Goal: Transaction & Acquisition: Purchase product/service

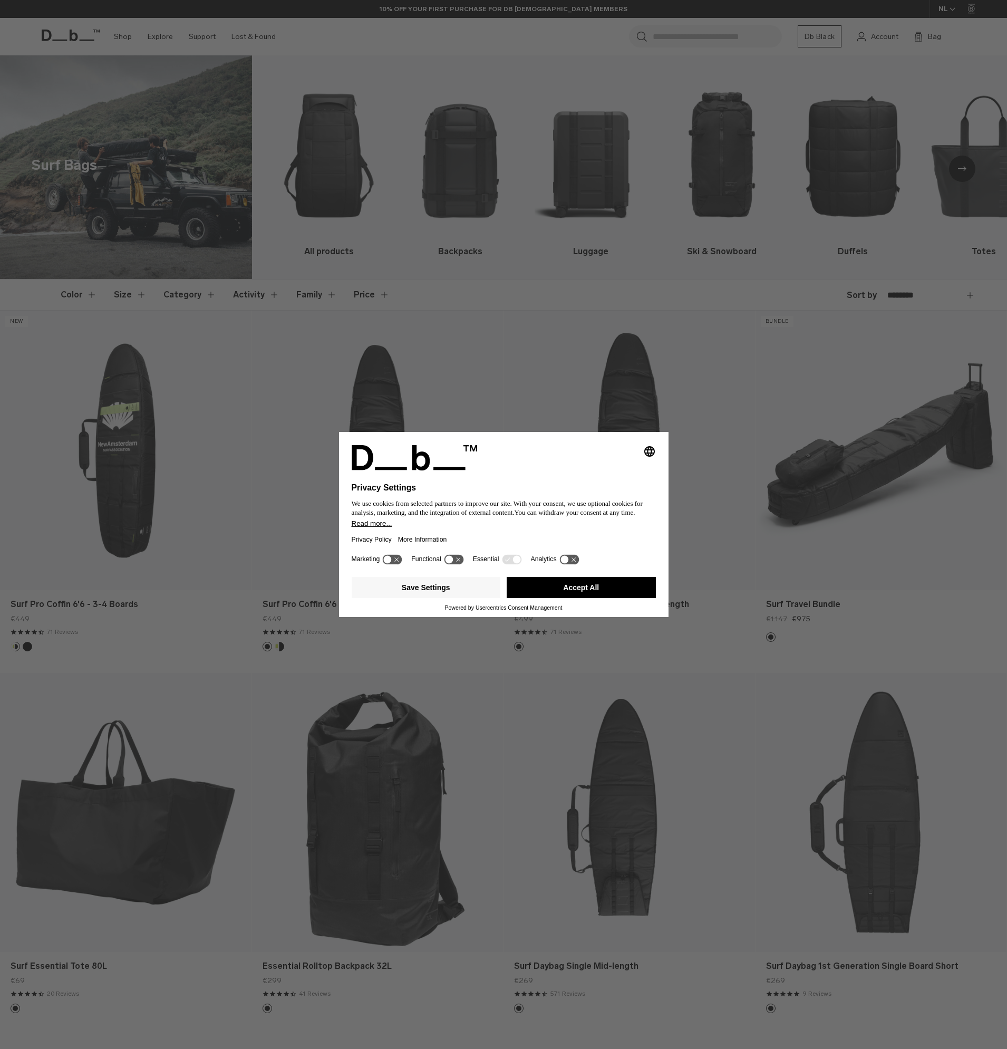
click at [586, 590] on button "Accept All" at bounding box center [581, 587] width 149 height 21
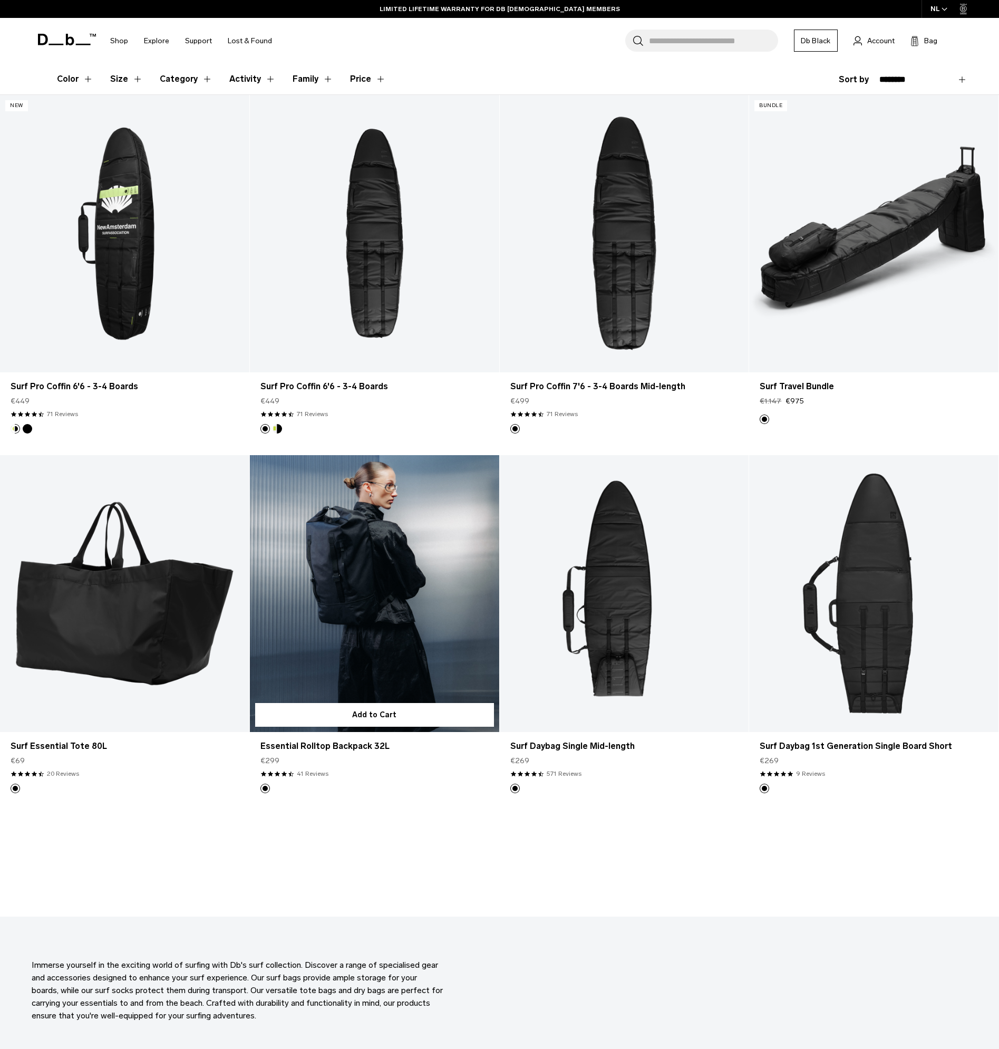
scroll to position [158, 0]
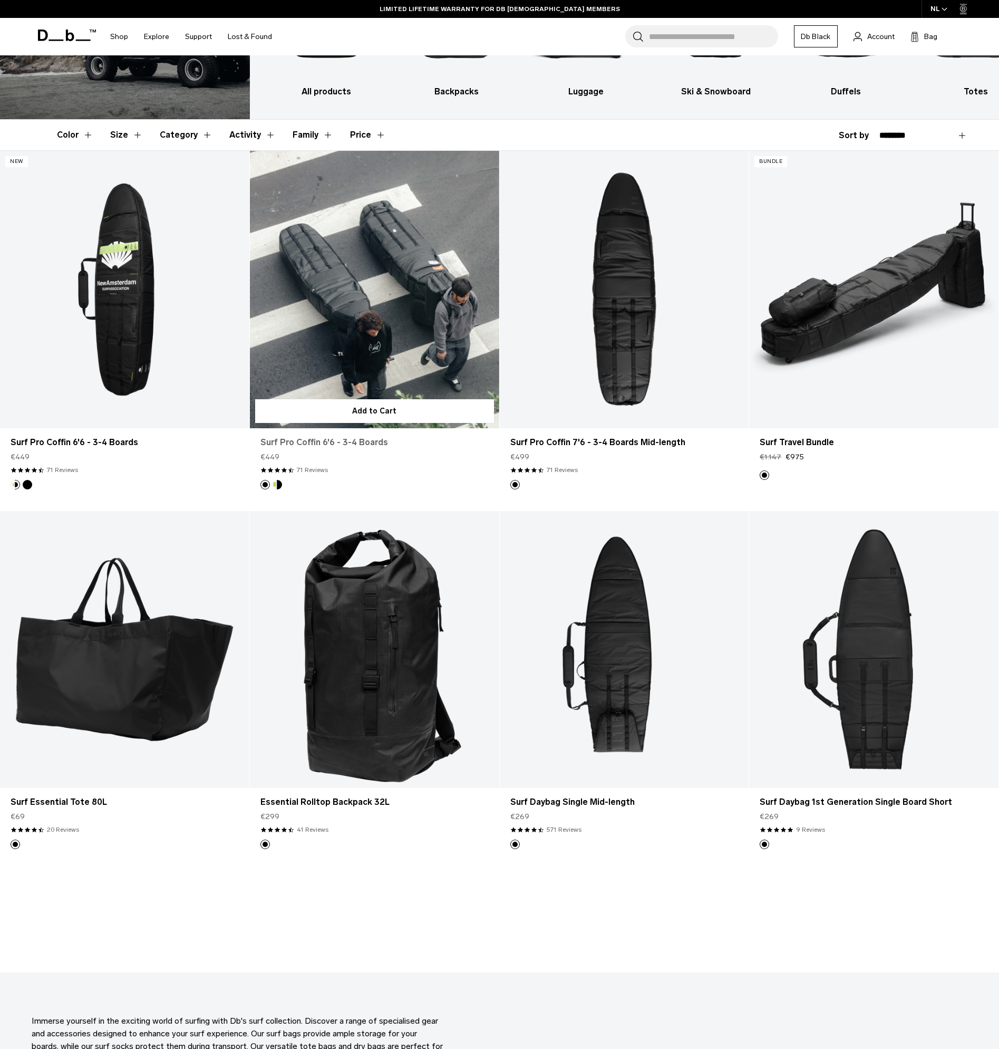
click at [374, 444] on link "Surf Pro Coffin 6'6 - 3-4 Boards" at bounding box center [375, 442] width 228 height 13
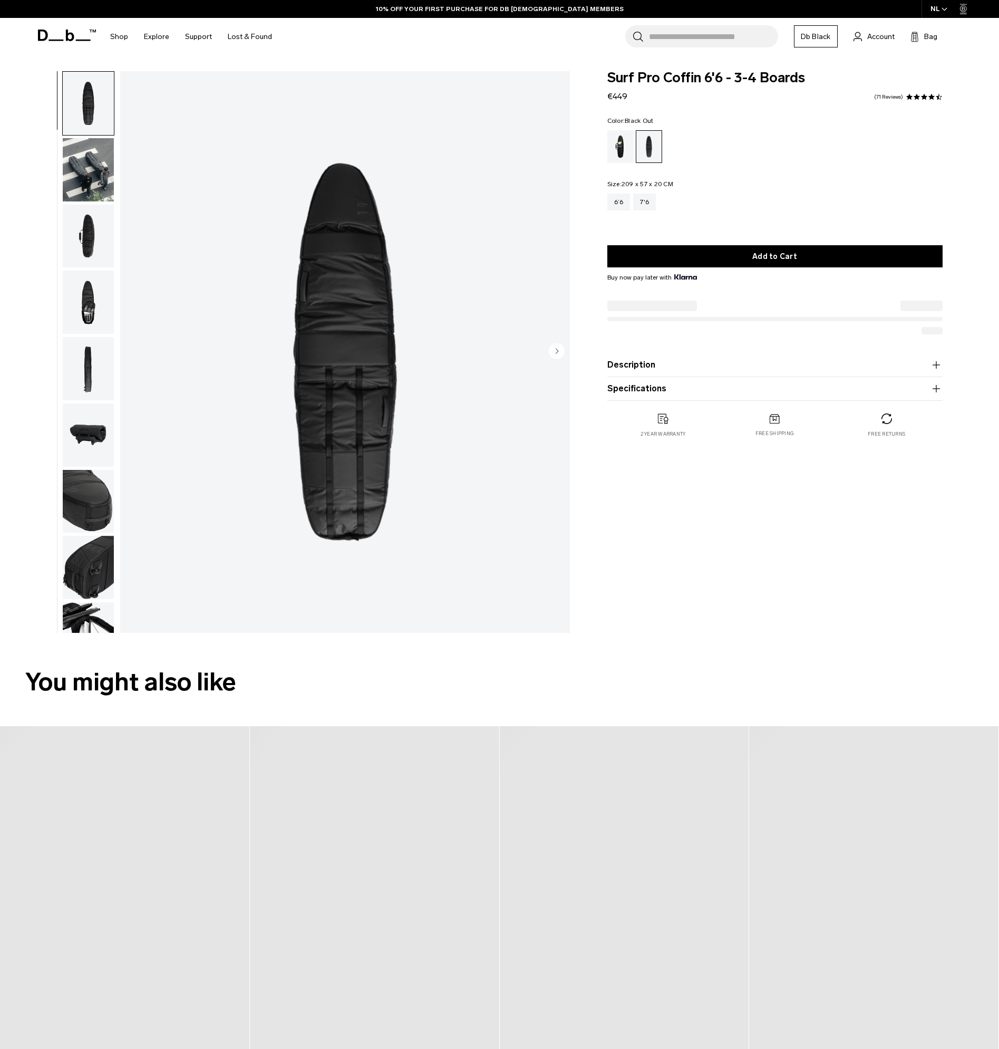
click at [82, 285] on img "button" at bounding box center [88, 302] width 51 height 63
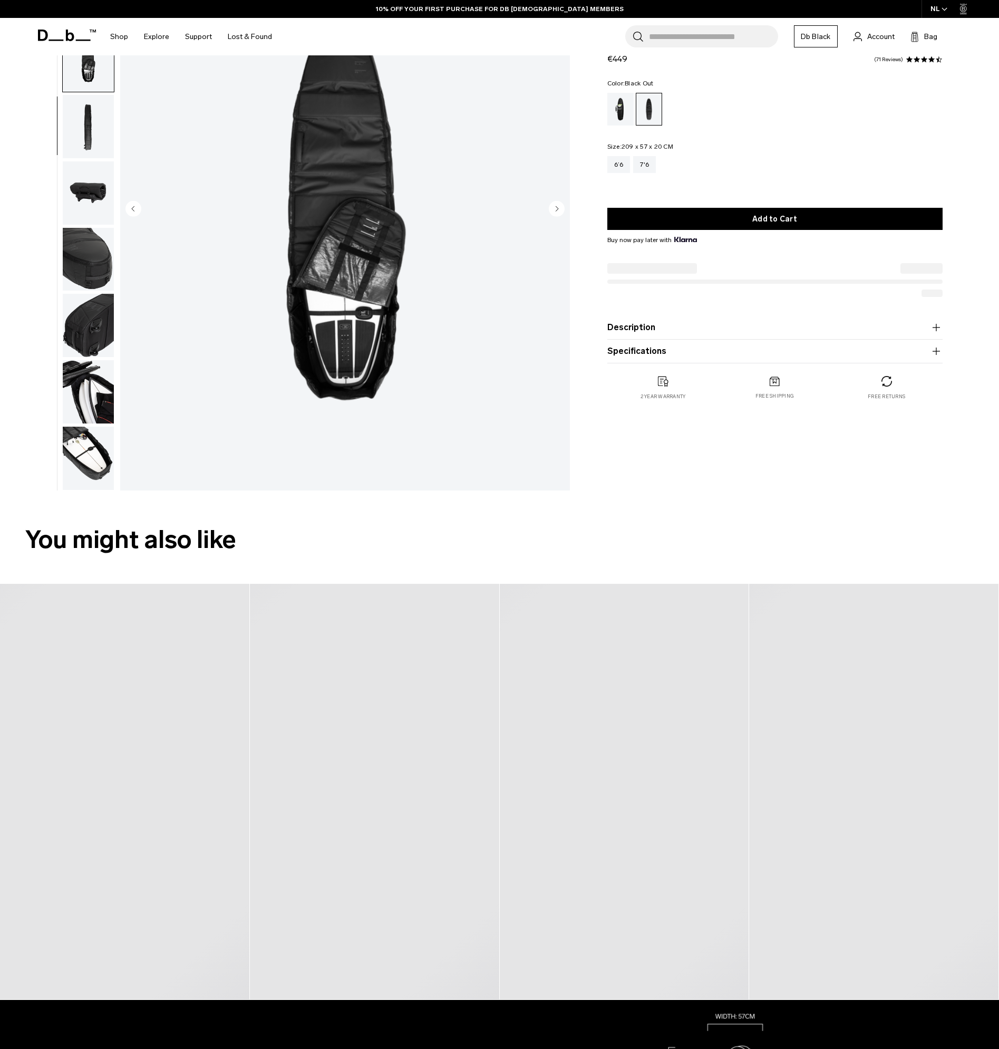
scroll to position [211, 0]
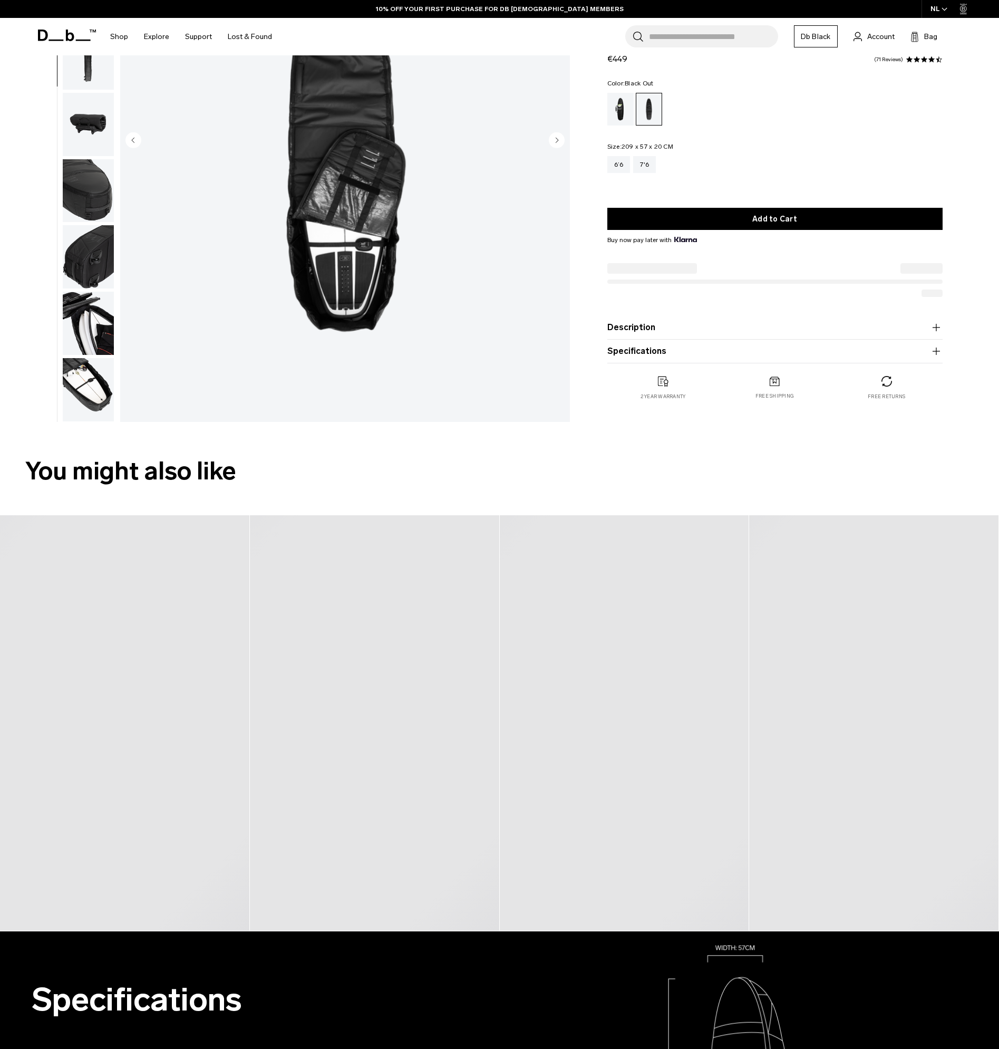
click at [83, 398] on img "button" at bounding box center [88, 389] width 51 height 63
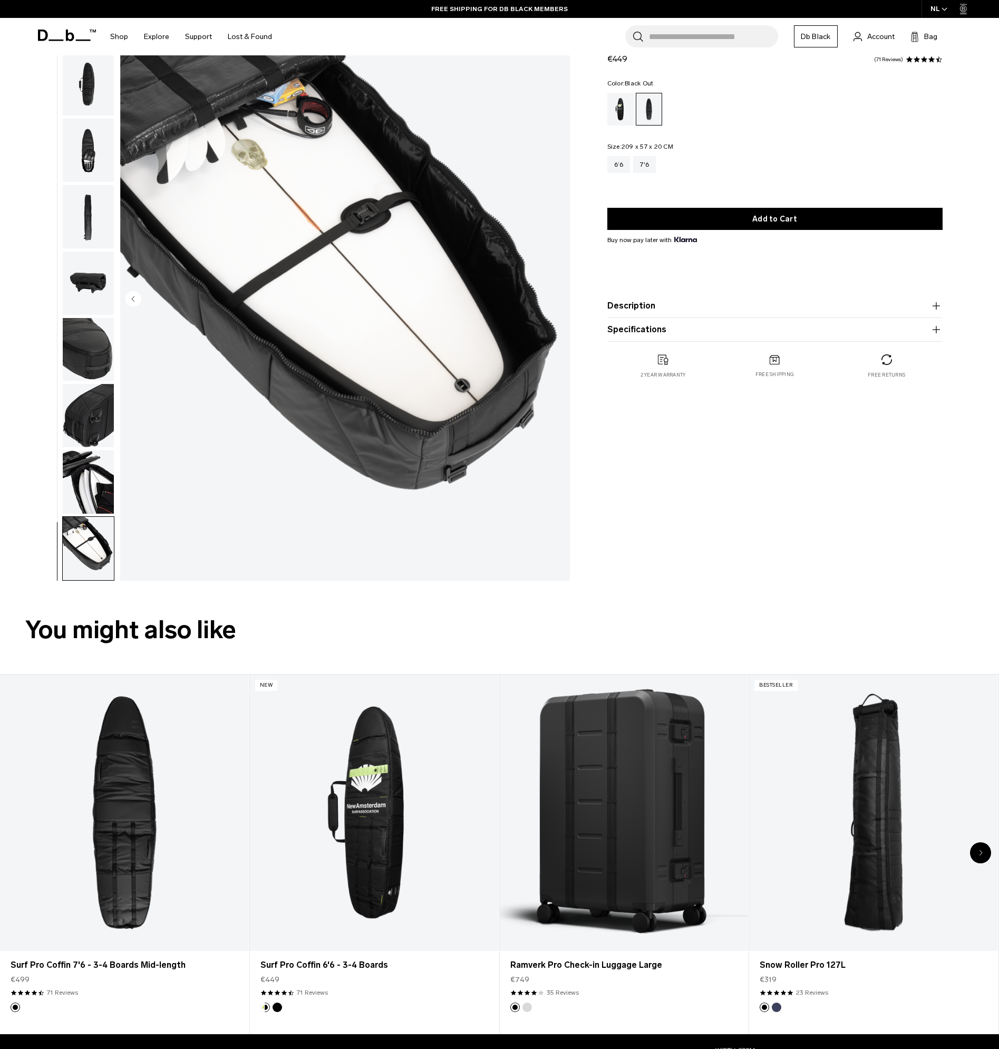
scroll to position [53, 0]
click at [93, 513] on img "button" at bounding box center [88, 481] width 51 height 63
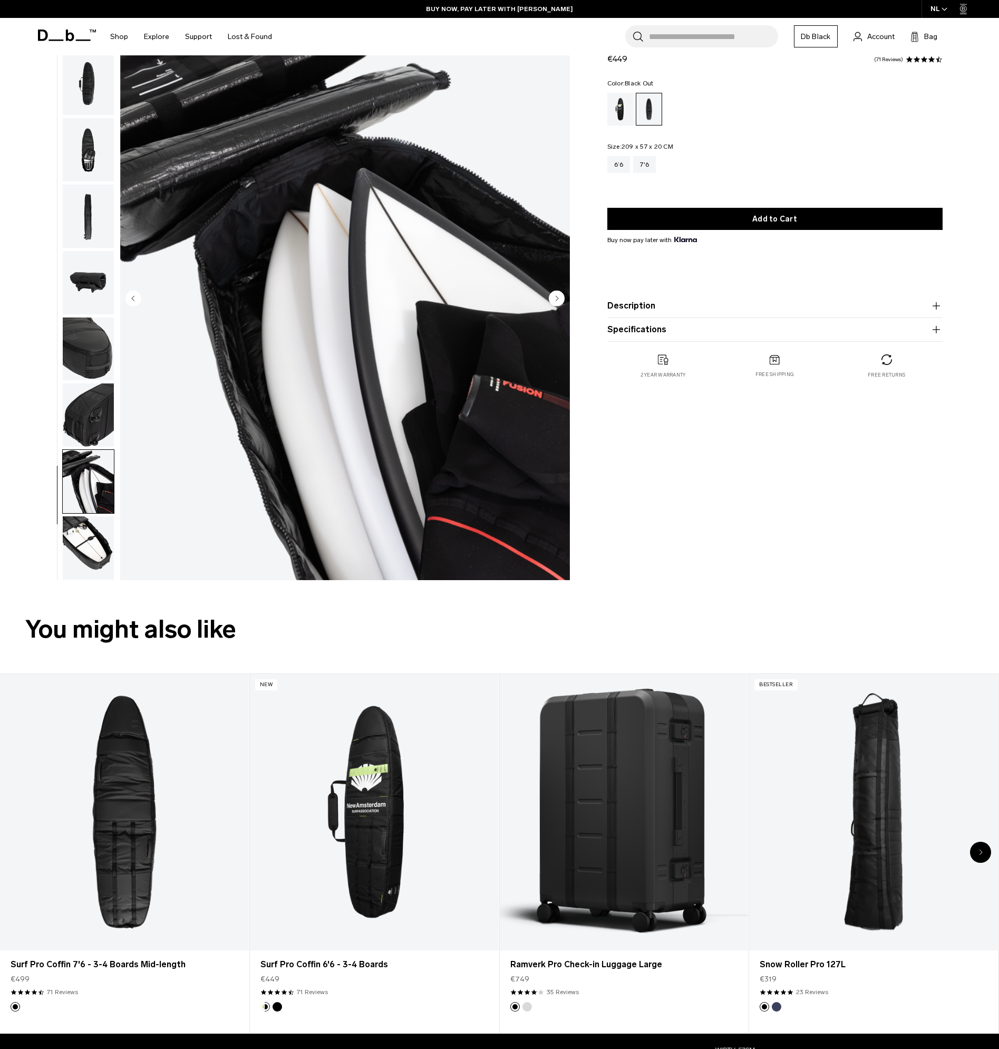
click at [931, 305] on icon "button" at bounding box center [936, 306] width 13 height 13
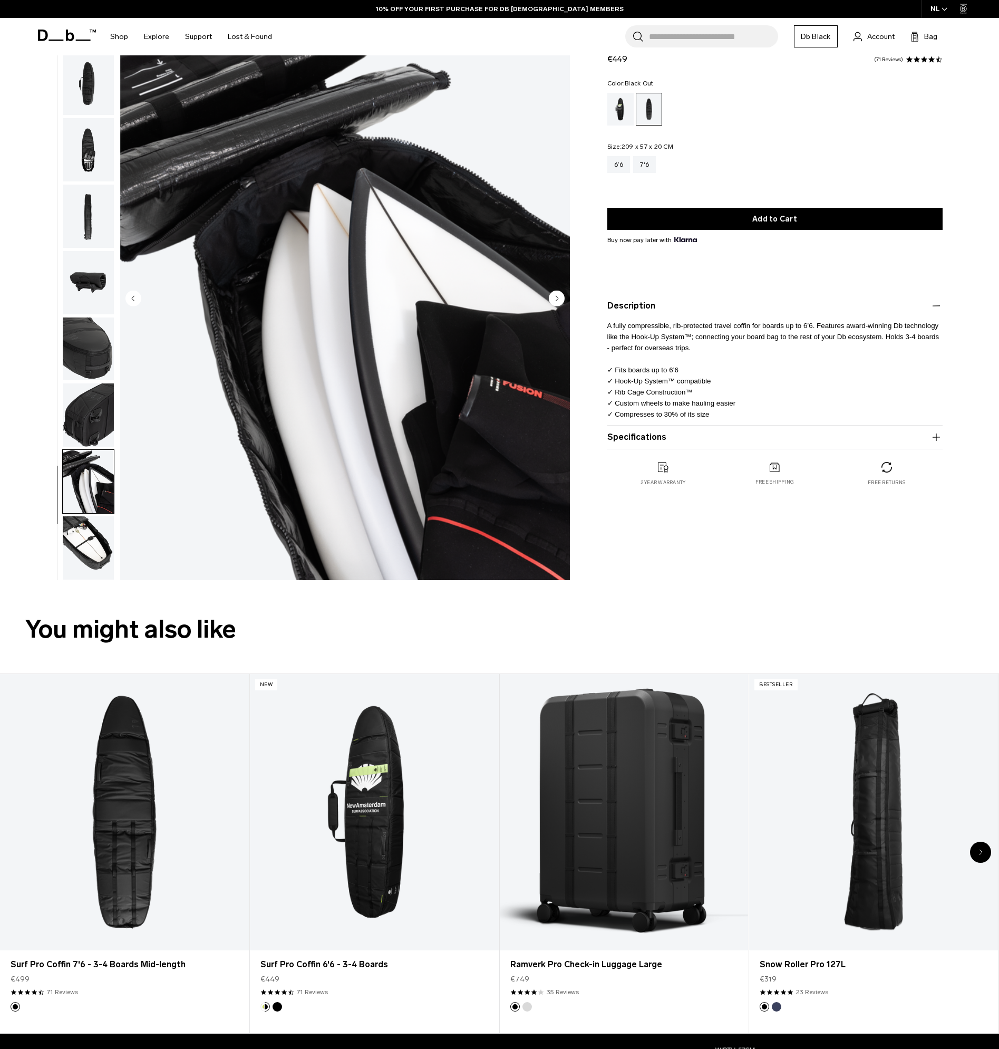
click at [724, 426] on product-accordion "Description A fully compressible, rib-protected travel coffin for boards up to …" at bounding box center [775, 359] width 335 height 131
click at [723, 430] on product-accordion "Specifications Volume 3-4 boards 230 Litres Dimensions 209 x 57 x 20 CM (H x W …" at bounding box center [775, 438] width 335 height 24
click at [723, 438] on button "Specifications" at bounding box center [775, 437] width 335 height 13
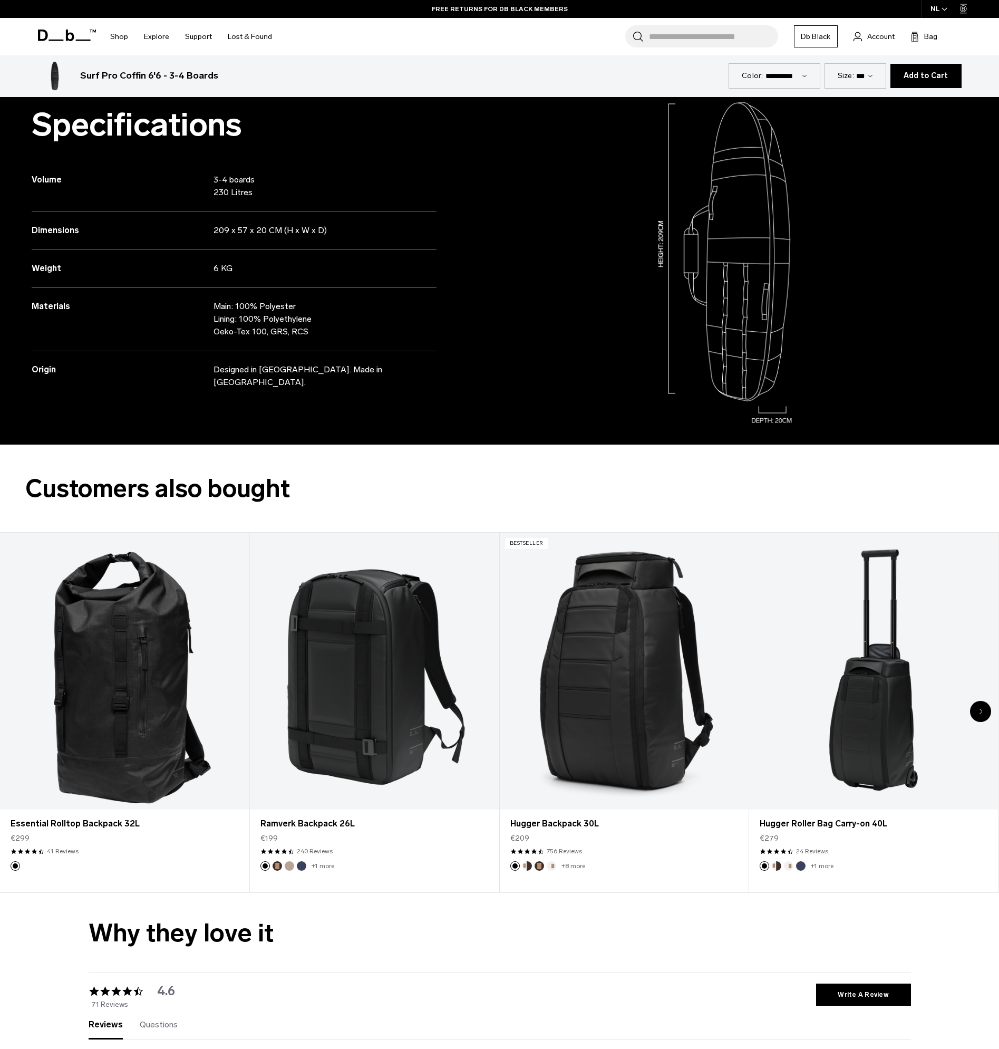
scroll to position [897, 0]
